Goal: Transaction & Acquisition: Purchase product/service

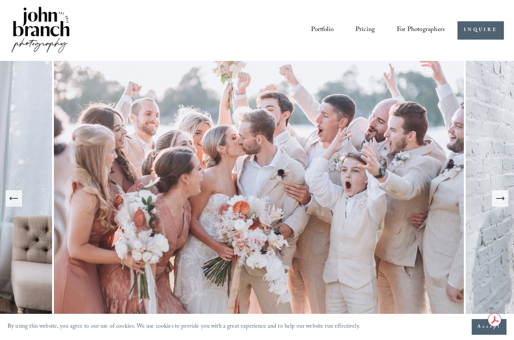
click at [502, 199] on icon "Next Slide" at bounding box center [500, 199] width 8 height 0
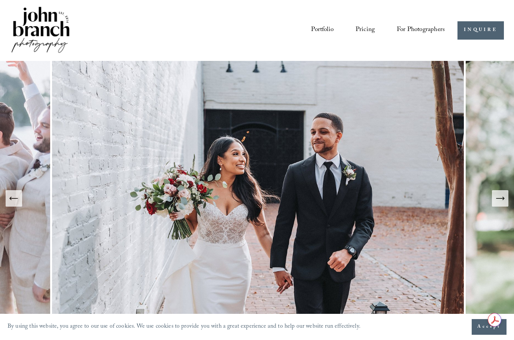
click at [502, 199] on icon "Next Slide" at bounding box center [500, 199] width 8 height 0
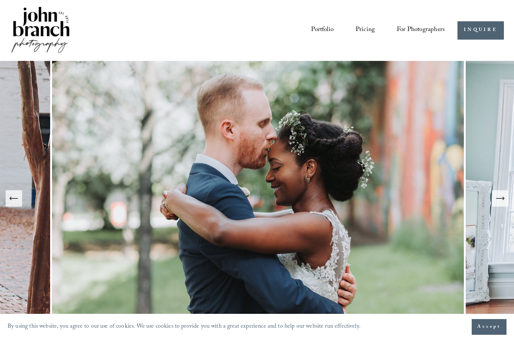
click at [364, 28] on link "Pricing" at bounding box center [364, 31] width 19 height 14
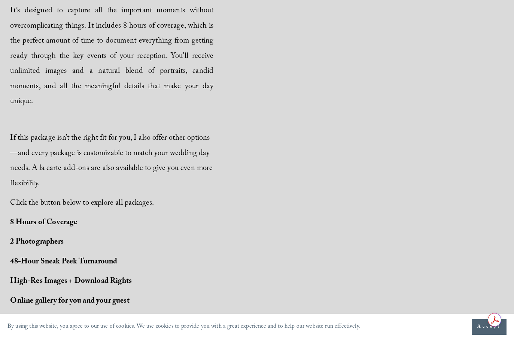
scroll to position [632, 0]
